Goal: Information Seeking & Learning: Learn about a topic

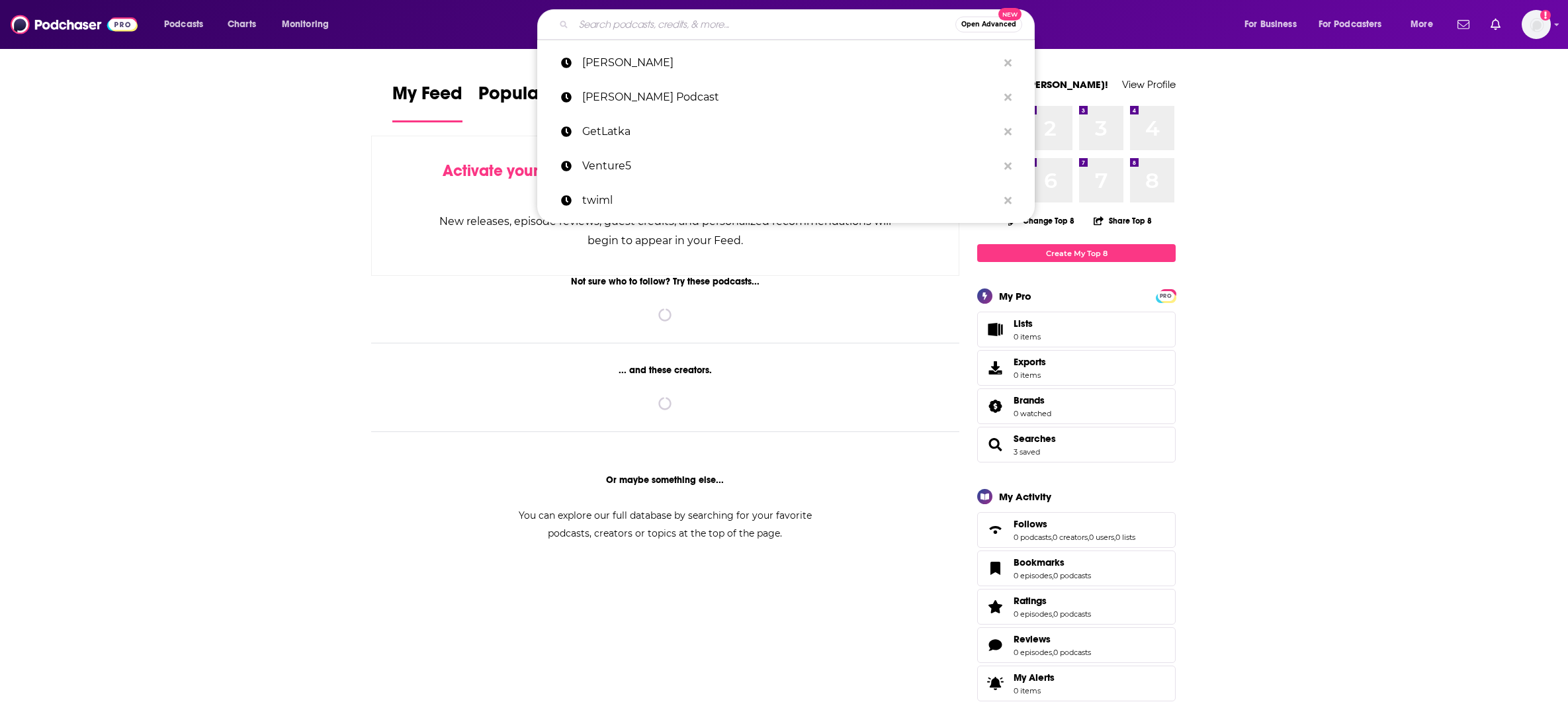
click at [678, 14] on input "Search podcasts, credits, & more..." at bounding box center [765, 24] width 382 height 21
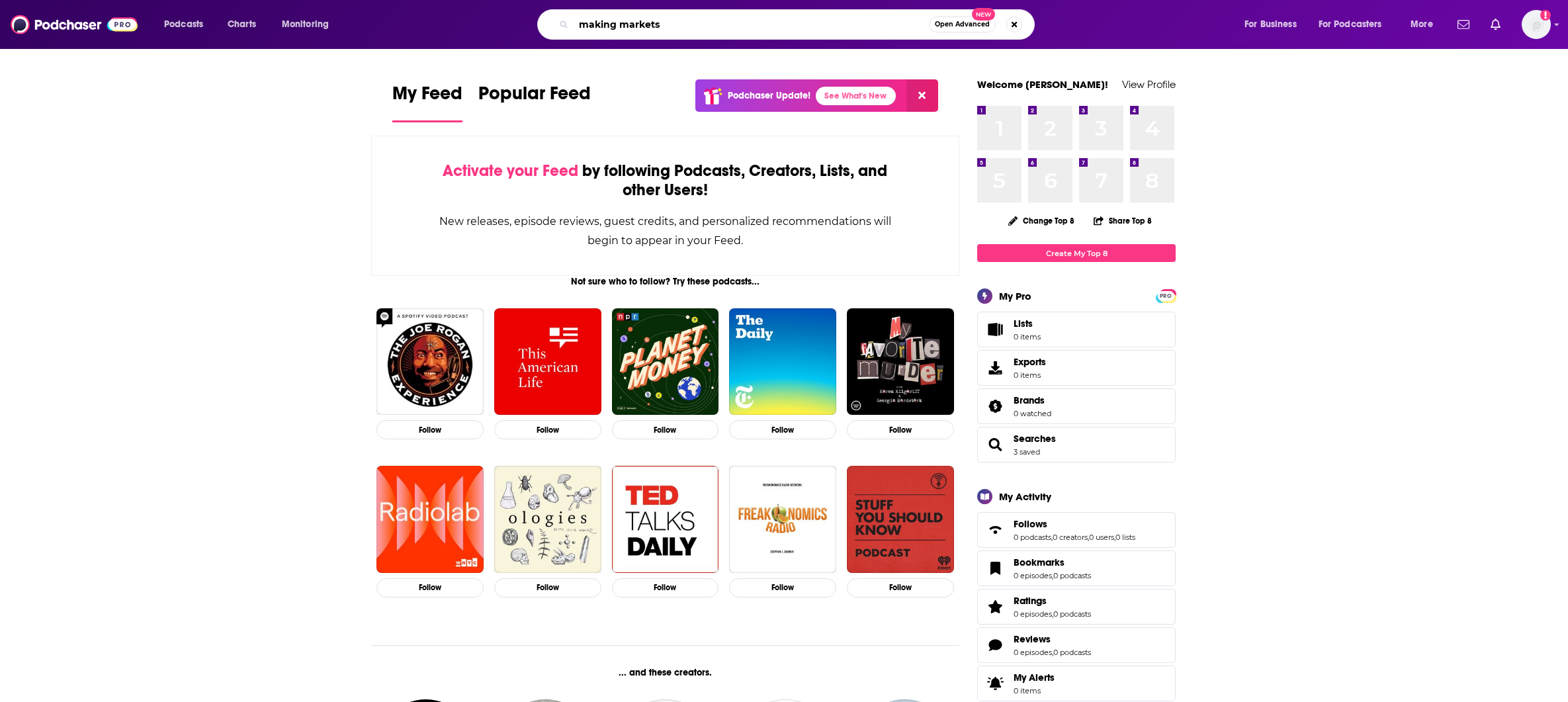
type input "making markets"
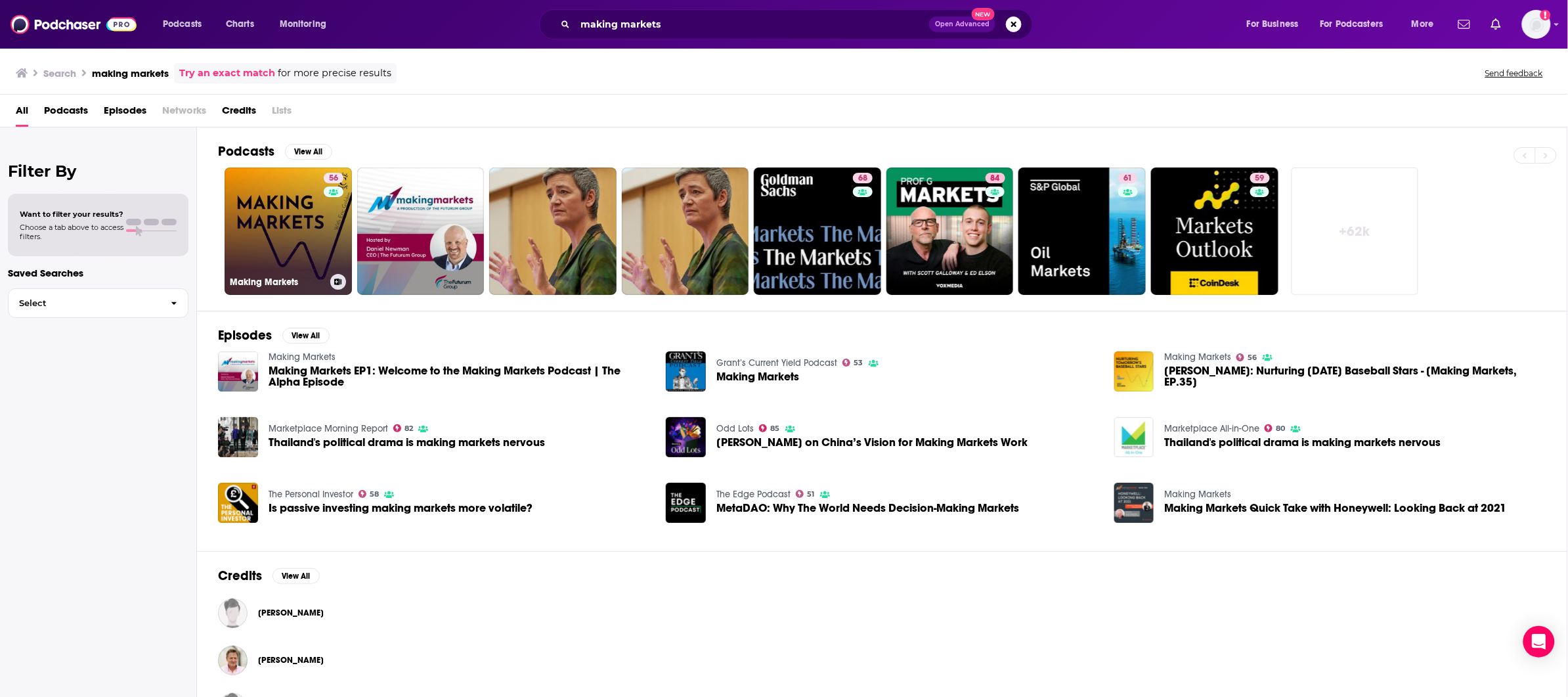
click at [330, 236] on div "56" at bounding box center [335, 224] width 23 height 101
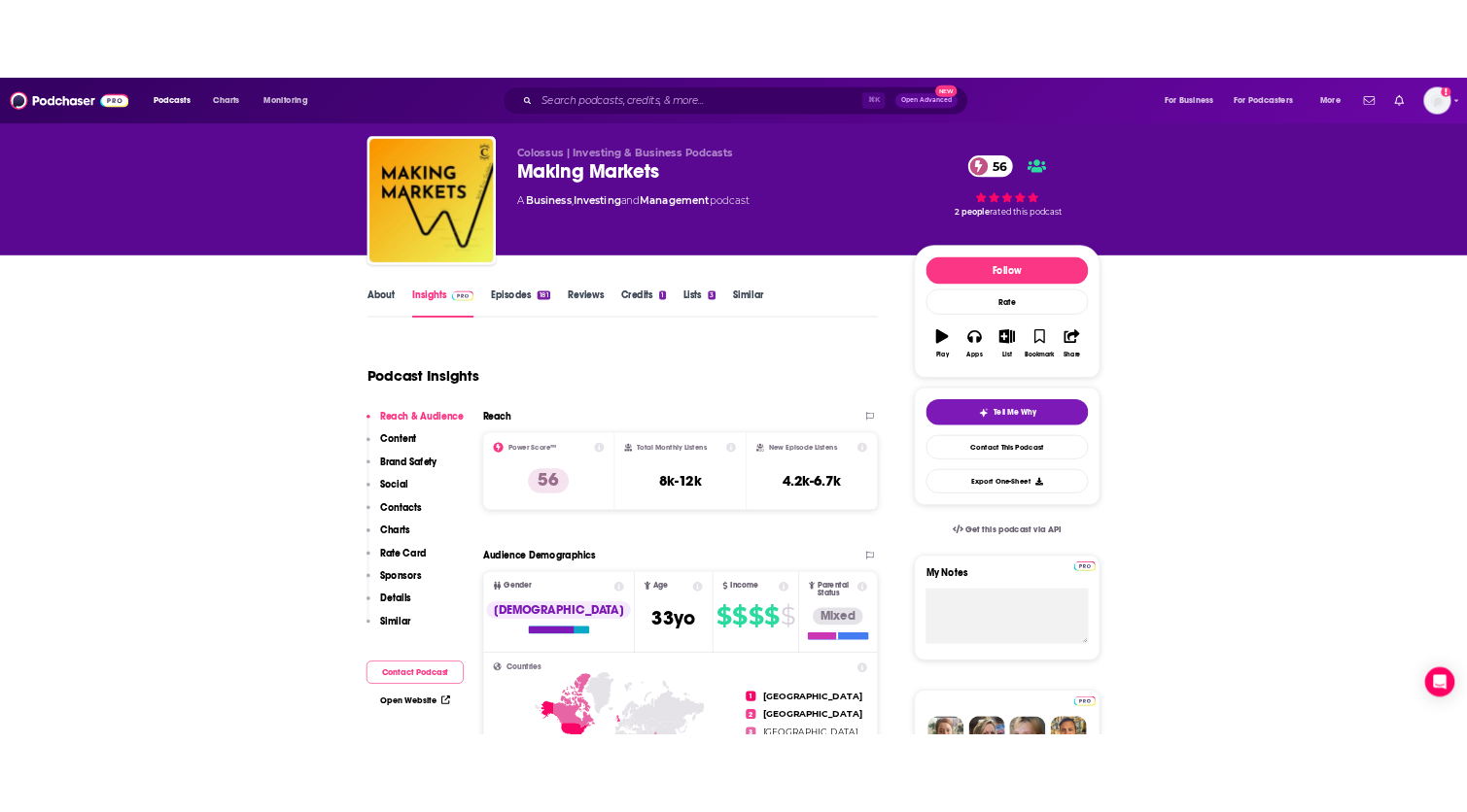
scroll to position [40, 0]
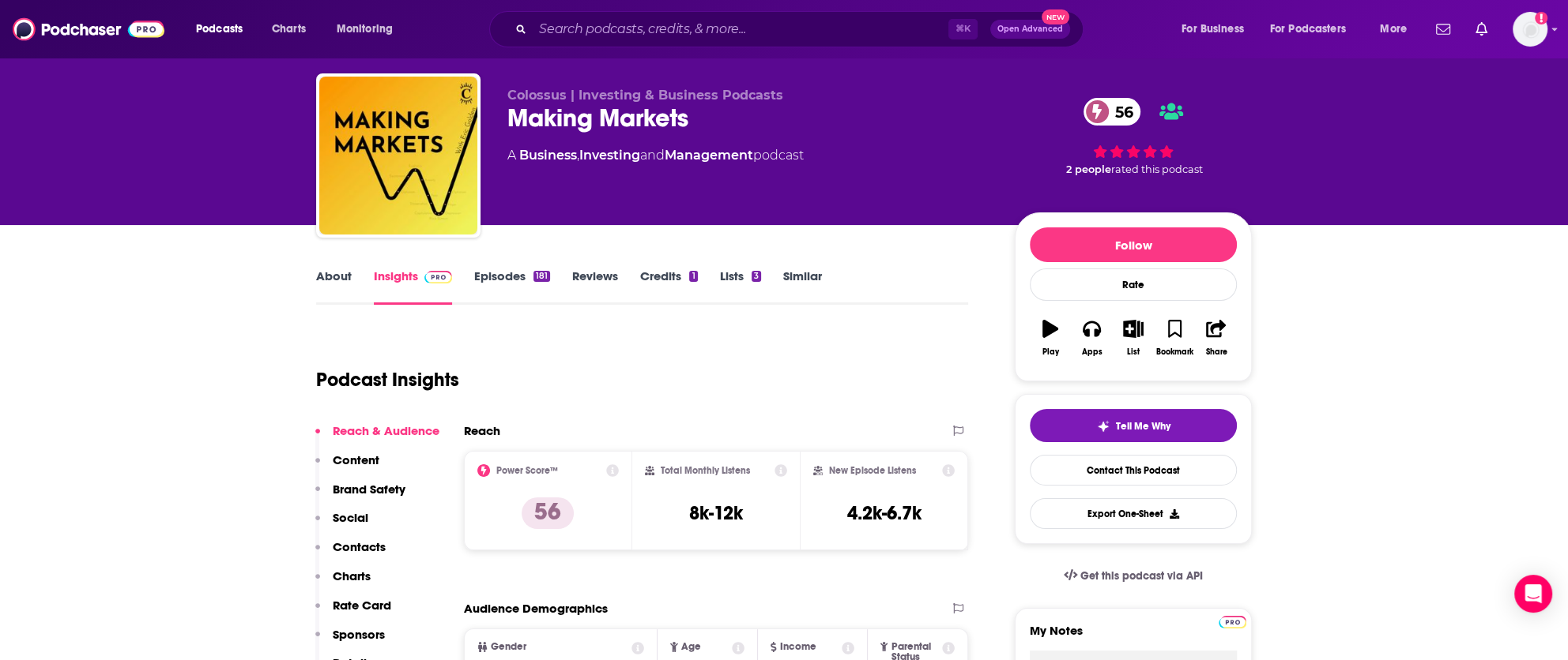
drag, startPoint x: 78, startPoint y: 605, endPoint x: 235, endPoint y: 605, distance: 157.0
